Goal: Task Accomplishment & Management: Use online tool/utility

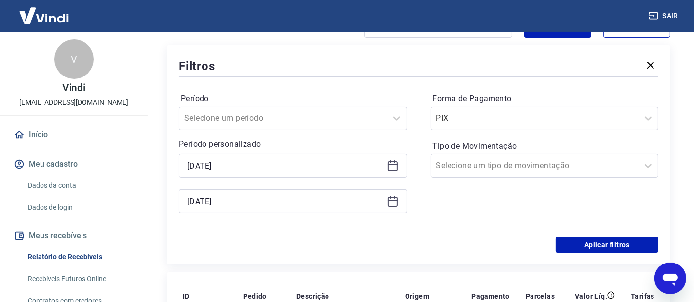
scroll to position [110, 0]
click at [388, 163] on icon at bounding box center [393, 166] width 10 height 10
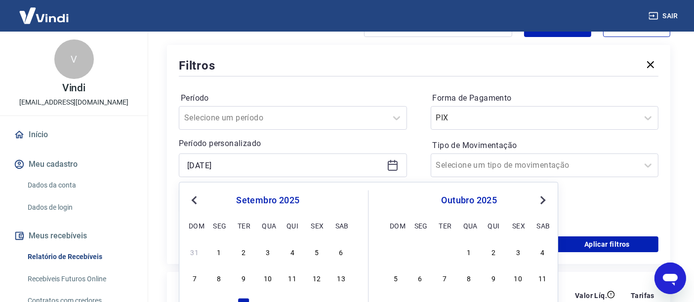
click at [399, 167] on div "[DATE]" at bounding box center [293, 166] width 228 height 24
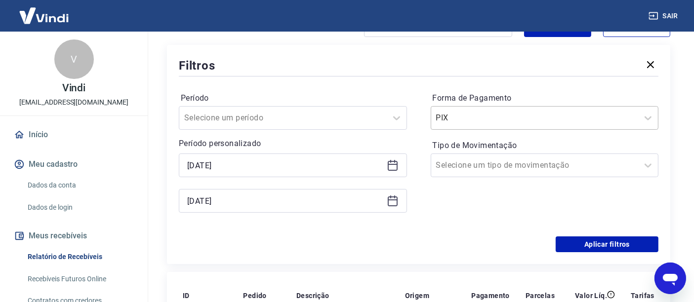
click at [459, 124] on div at bounding box center [535, 118] width 198 height 14
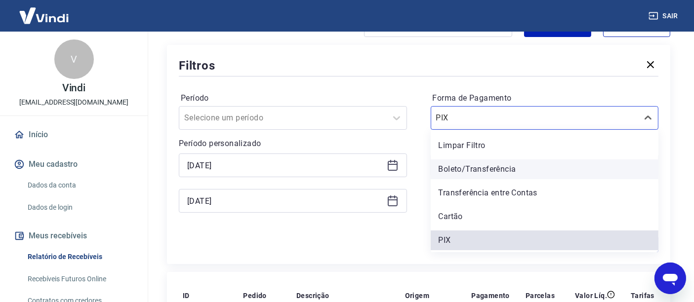
click at [457, 174] on div "Boleto/Transferência" at bounding box center [545, 170] width 228 height 20
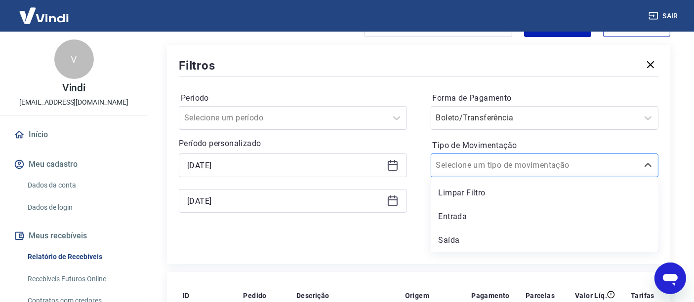
click at [455, 167] on input "Tipo de Movimentação" at bounding box center [486, 166] width 100 height 12
click at [489, 120] on input "Forma de Pagamento" at bounding box center [486, 118] width 100 height 12
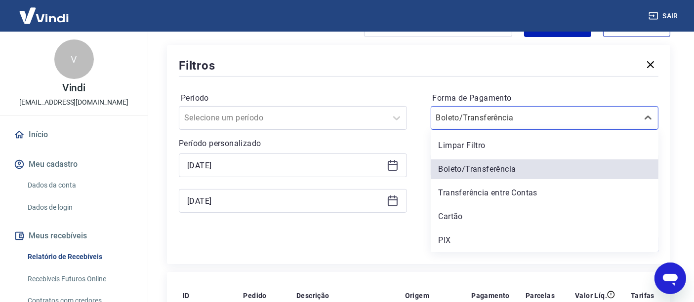
click at [399, 218] on div "Período Selecione um período Período personalizado [DATE] [DATE]" at bounding box center [293, 157] width 228 height 134
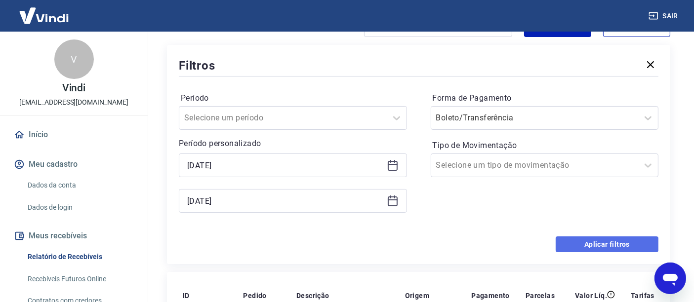
click at [587, 241] on button "Aplicar filtros" at bounding box center [607, 245] width 103 height 16
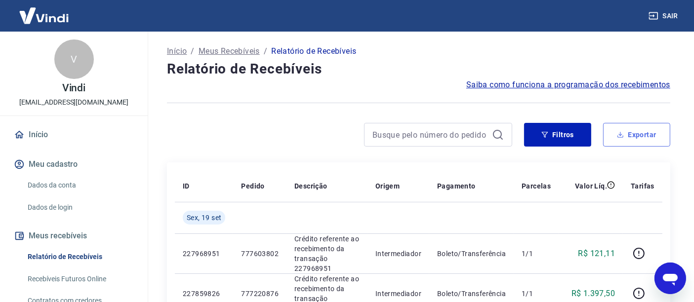
click at [641, 136] on button "Exportar" at bounding box center [636, 135] width 67 height 24
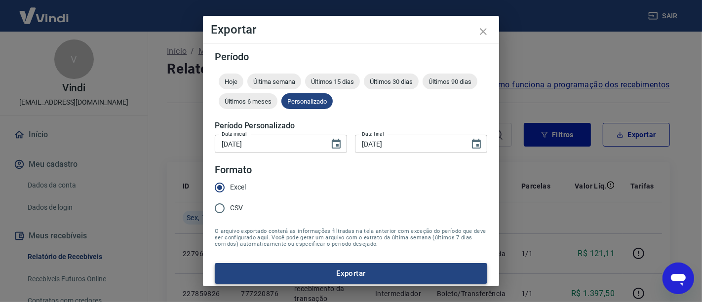
click at [343, 272] on button "Exportar" at bounding box center [351, 273] width 273 height 21
